Goal: Book appointment/travel/reservation

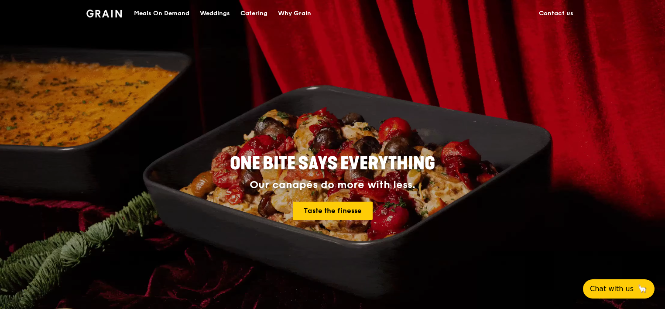
click at [178, 12] on div "Meals On Demand" at bounding box center [161, 13] width 55 height 26
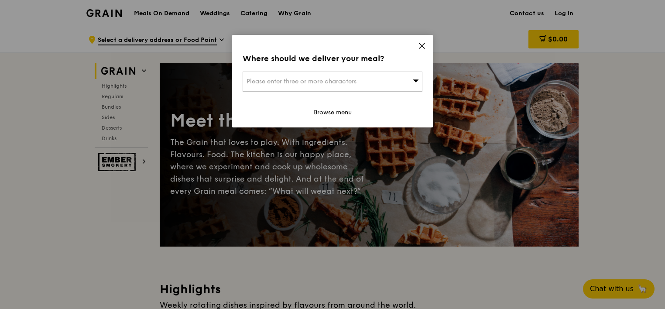
click at [389, 83] on div "Please enter three or more characters" at bounding box center [333, 82] width 180 height 20
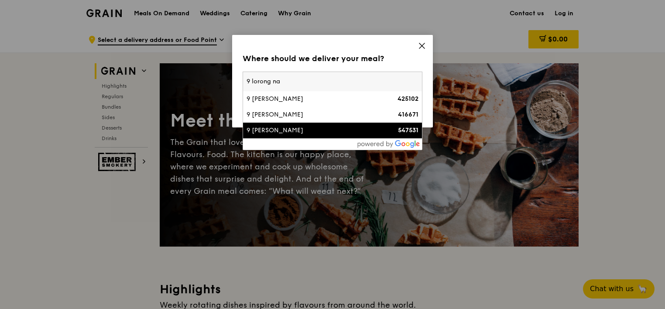
type input "9 lorong na"
click at [364, 123] on li "9 Lorong Napiri 547531" at bounding box center [332, 131] width 179 height 16
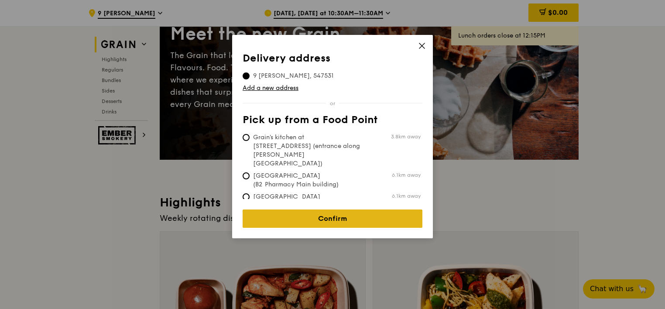
scroll to position [87, 0]
click at [372, 209] on link "Confirm" at bounding box center [333, 218] width 180 height 18
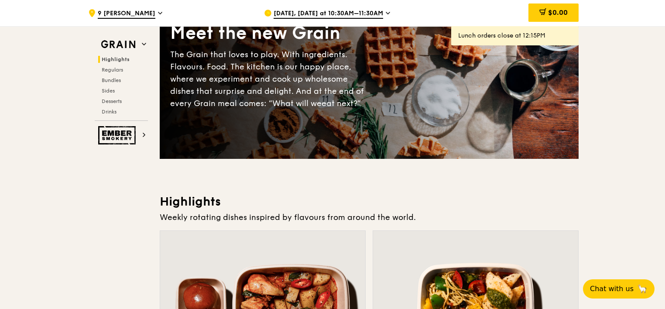
scroll to position [0, 0]
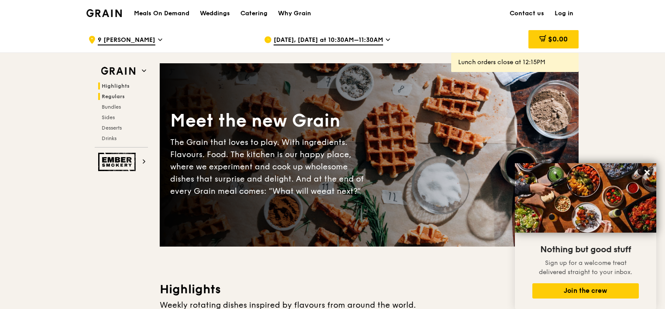
click at [115, 96] on span "Regulars" at bounding box center [113, 96] width 23 height 6
click at [258, 17] on div "Catering" at bounding box center [253, 13] width 27 height 26
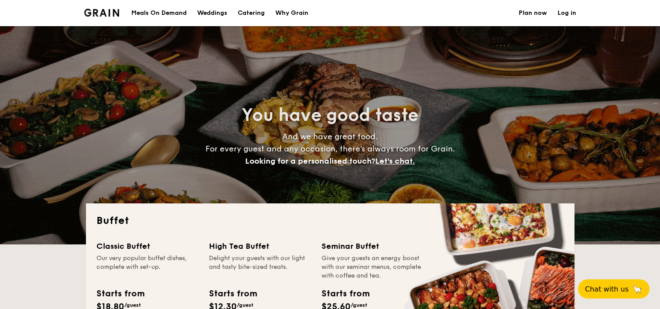
select select
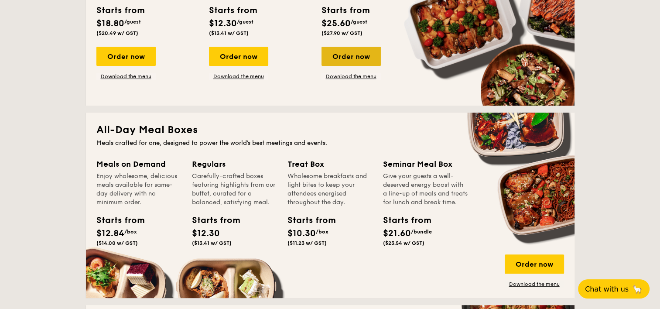
scroll to position [174, 0]
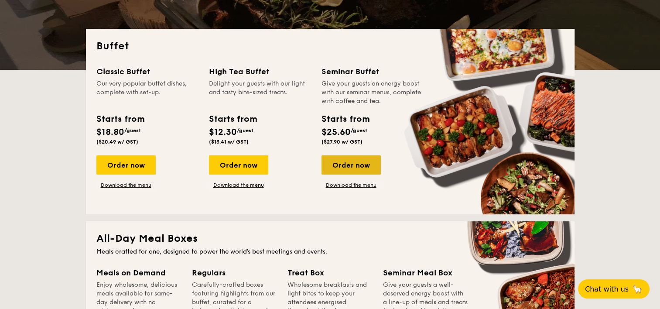
click at [358, 170] on div "Order now" at bounding box center [350, 164] width 59 height 19
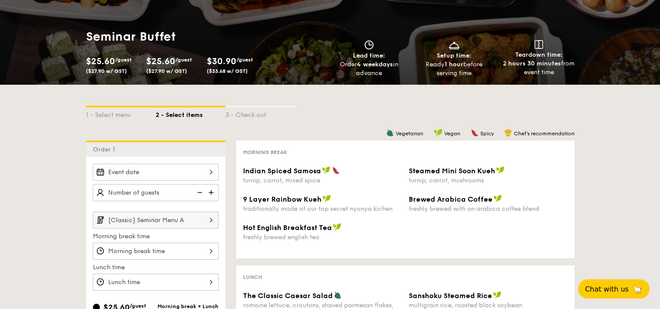
scroll to position [131, 0]
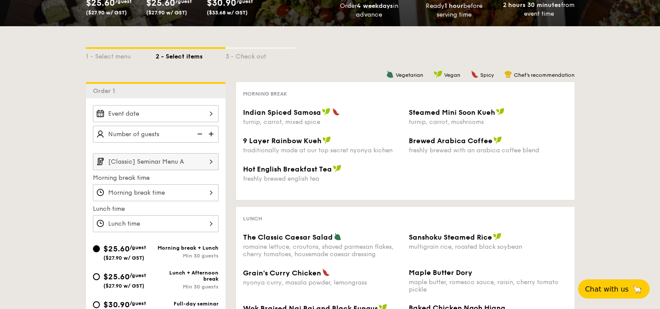
click at [210, 134] on img at bounding box center [211, 134] width 13 height 17
click at [201, 132] on img at bounding box center [198, 134] width 13 height 17
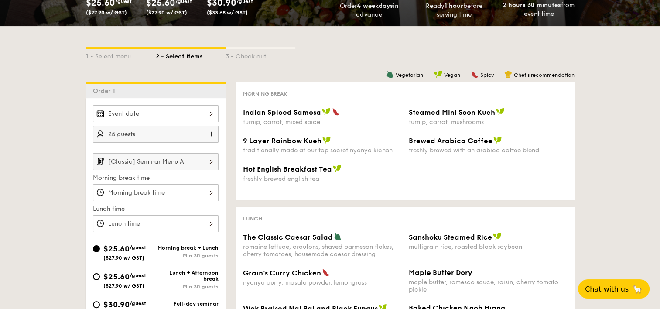
type input "20 guests"
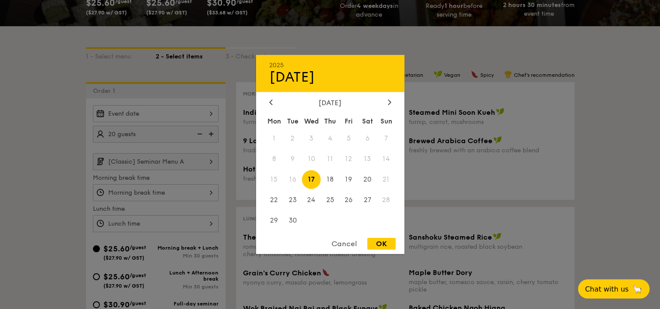
click at [197, 120] on div "2025 Sep [DATE] Tue Wed Thu Fri Sat Sun 1 2 3 4 5 6 7 8 9 10 11 12 13 14 15 16 …" at bounding box center [156, 113] width 126 height 17
click at [307, 198] on span "24" at bounding box center [311, 199] width 19 height 19
click at [381, 241] on div "OK" at bounding box center [381, 244] width 28 height 12
type input "[DATE]"
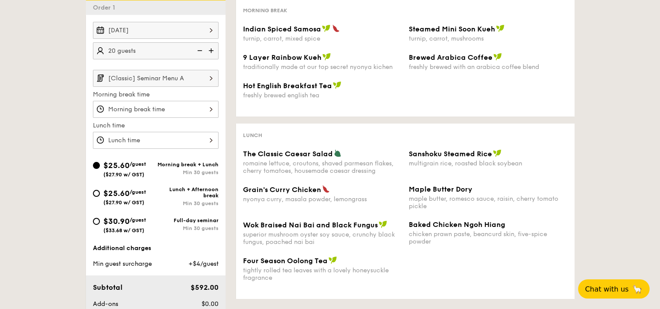
scroll to position [218, 0]
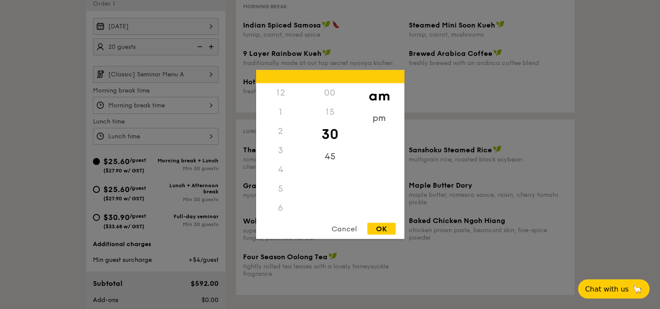
click at [184, 135] on div "12 1 2 3 4 5 6 7 8 9 10 11 00 15 30 45 am pm Cancel OK" at bounding box center [156, 136] width 126 height 17
drag, startPoint x: 282, startPoint y: 213, endPoint x: 280, endPoint y: 178, distance: 35.0
click at [280, 178] on div "12 1 2 3 4 5 6 7 8 9 10 11" at bounding box center [280, 149] width 49 height 133
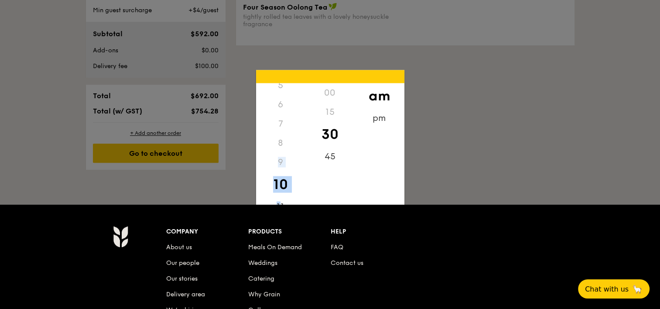
scroll to position [262, 0]
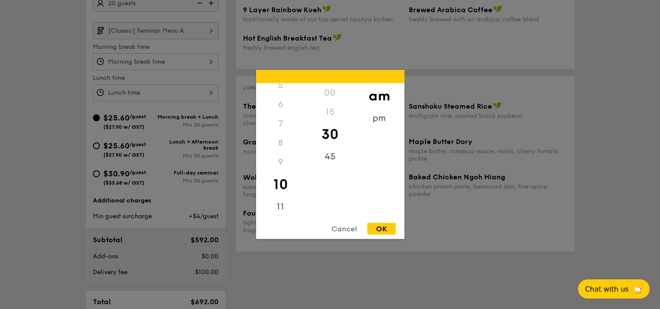
drag, startPoint x: 286, startPoint y: 137, endPoint x: 286, endPoint y: 148, distance: 11.3
click at [286, 148] on div "8" at bounding box center [280, 142] width 49 height 19
click at [280, 204] on div "11" at bounding box center [280, 203] width 49 height 25
click at [327, 157] on div "45" at bounding box center [329, 159] width 49 height 25
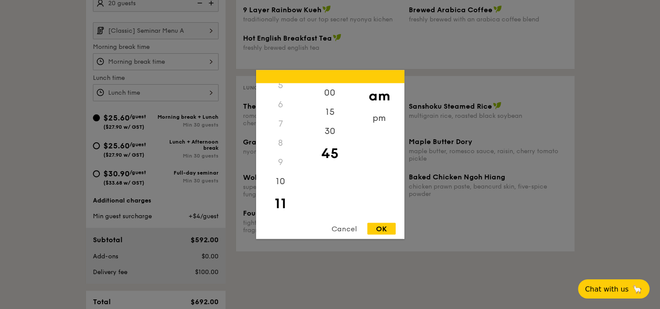
click at [382, 229] on div "OK" at bounding box center [381, 229] width 28 height 12
type input "11:45AM"
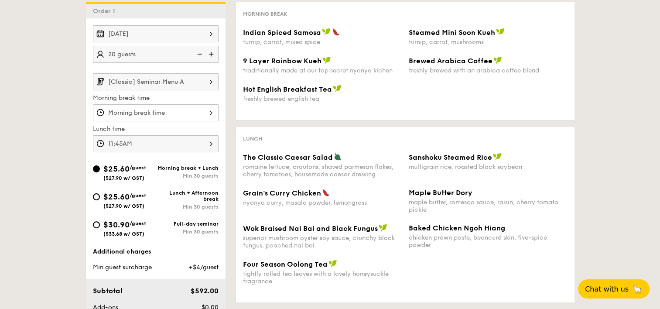
scroll to position [174, 0]
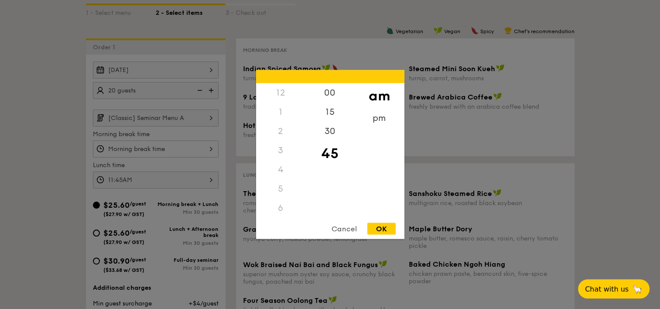
click at [177, 149] on div "12 1 2 3 4 5 6 7 8 9 10 11 00 15 30 45 am pm Cancel OK" at bounding box center [156, 148] width 126 height 17
click at [332, 96] on div "00" at bounding box center [329, 95] width 49 height 25
click at [383, 223] on div "OK" at bounding box center [381, 229] width 28 height 12
type input "9:00AM"
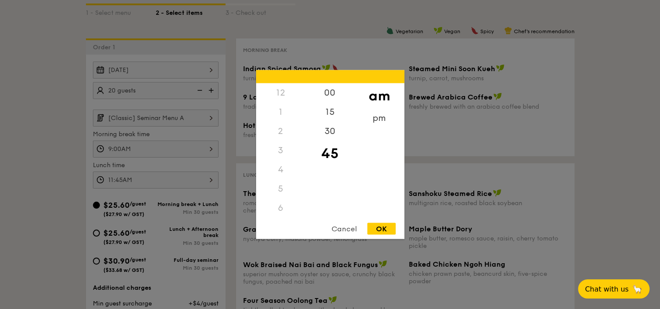
click at [129, 179] on div "11:45AM 12 1 2 3 4 5 6 7 8 9 10 11 00 15 30 45 am pm Cancel OK" at bounding box center [156, 179] width 126 height 17
drag, startPoint x: 286, startPoint y: 194, endPoint x: 287, endPoint y: 169, distance: 24.4
click at [287, 169] on div "12 1 2 3 4 5 6 7 8 9 10 11" at bounding box center [280, 149] width 49 height 133
drag, startPoint x: 305, startPoint y: 185, endPoint x: 304, endPoint y: 155, distance: 29.7
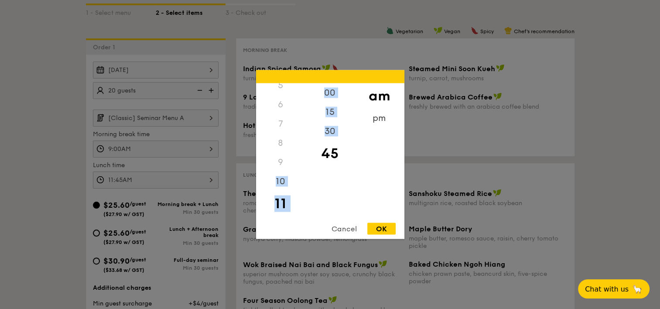
click at [304, 155] on div "12 1 2 3 4 5 6 7 8 9 10 11 00 15 30 45 am pm" at bounding box center [330, 149] width 148 height 133
drag, startPoint x: 304, startPoint y: 155, endPoint x: 299, endPoint y: 148, distance: 8.8
click at [302, 149] on div "8" at bounding box center [280, 142] width 49 height 19
click at [285, 91] on div "12" at bounding box center [280, 92] width 49 height 19
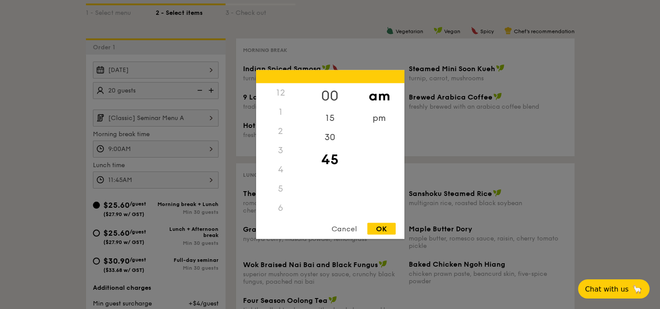
click at [331, 93] on div "00" at bounding box center [329, 95] width 49 height 25
click at [264, 90] on div "12" at bounding box center [280, 92] width 49 height 19
click at [283, 92] on div "12" at bounding box center [280, 92] width 49 height 19
click at [386, 120] on div "pm" at bounding box center [379, 121] width 49 height 25
click at [283, 94] on div "12" at bounding box center [280, 95] width 49 height 25
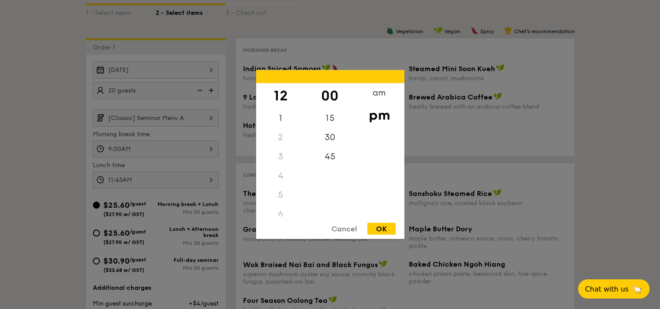
click at [387, 227] on div "OK" at bounding box center [381, 229] width 28 height 12
type input "12:00PM"
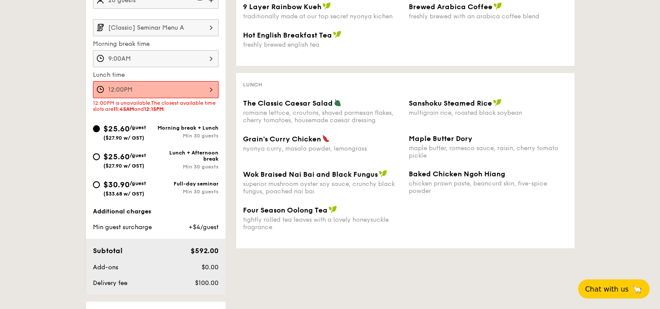
scroll to position [174, 0]
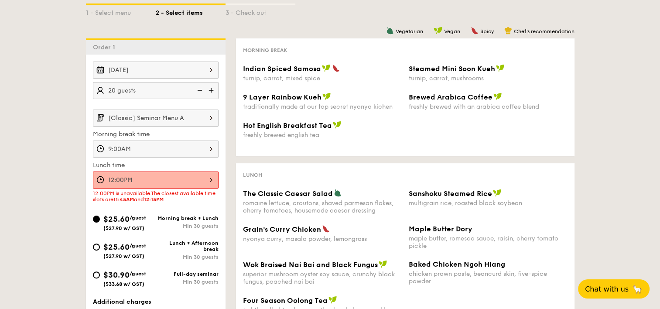
select select
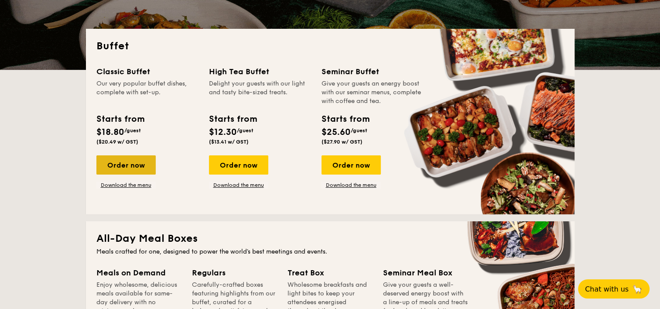
click at [127, 165] on div "Order now" at bounding box center [125, 164] width 59 height 19
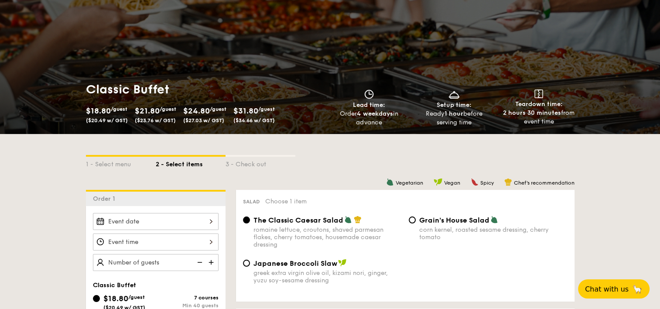
scroll to position [131, 0]
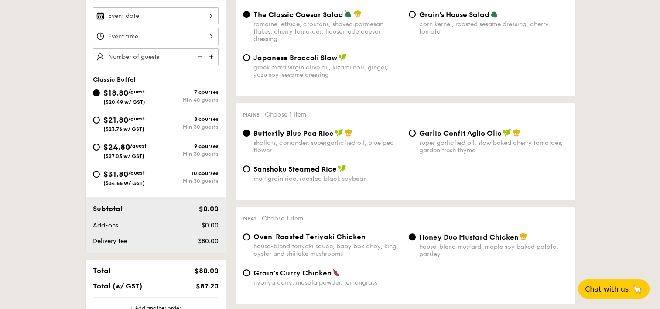
select select
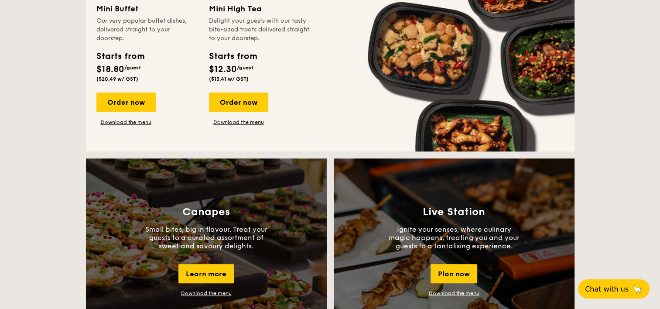
scroll to position [567, 0]
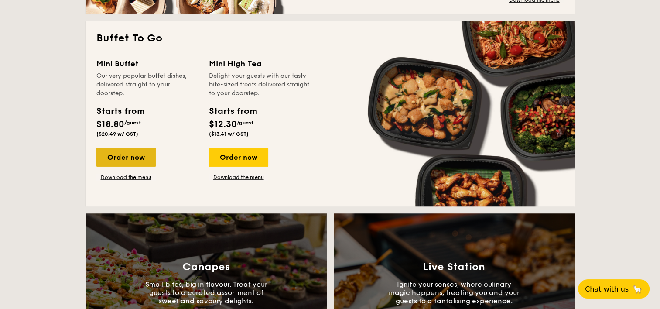
click at [137, 157] on div "Order now" at bounding box center [125, 156] width 59 height 19
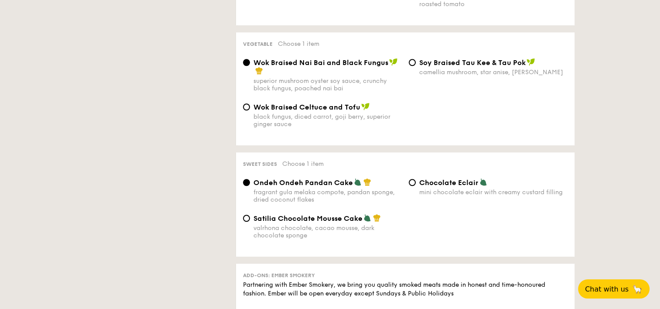
scroll to position [567, 0]
